Goal: Task Accomplishment & Management: Manage account settings

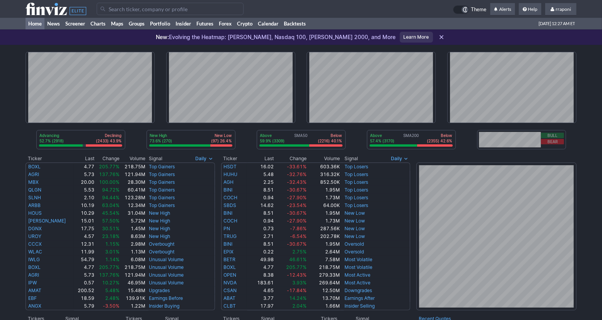
click at [164, 26] on link "Portfolio" at bounding box center [160, 24] width 26 height 12
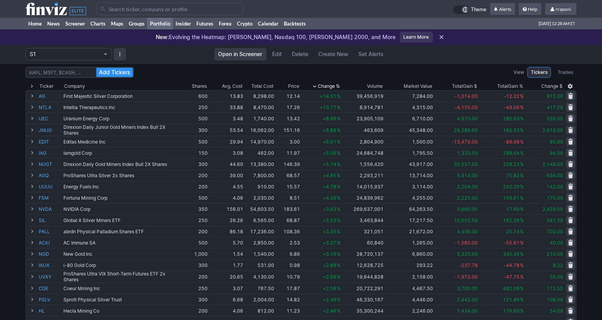
click at [165, 27] on link "Portfolio" at bounding box center [160, 24] width 26 height 12
click at [162, 43] on div "New: Evolving the Heatmap: Dow Jones, Nasdaq 100, Russell 2000, and More Learn …" at bounding box center [301, 36] width 602 height 15
click at [164, 26] on link "Portfolio" at bounding box center [160, 24] width 26 height 12
click at [164, 51] on div "S1" at bounding box center [119, 54] width 187 height 12
